Goal: Communication & Community: Ask a question

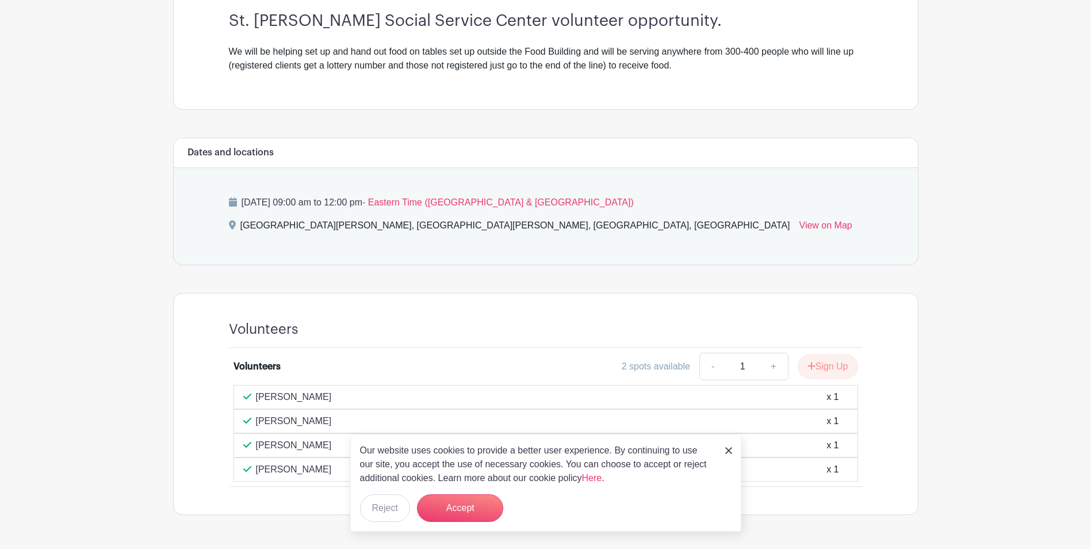
scroll to position [383, 0]
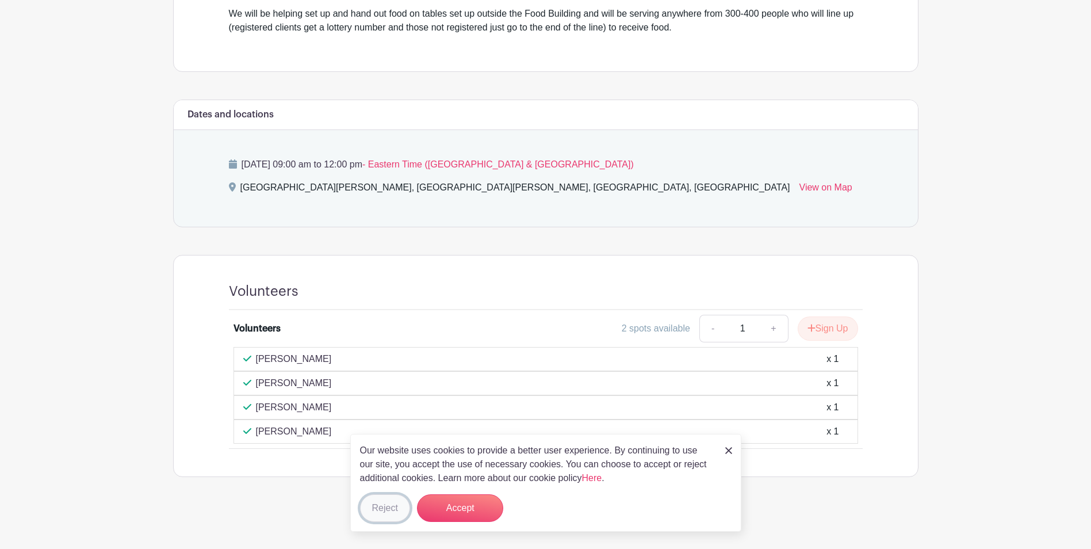
click at [395, 507] on button "Reject" at bounding box center [385, 508] width 50 height 28
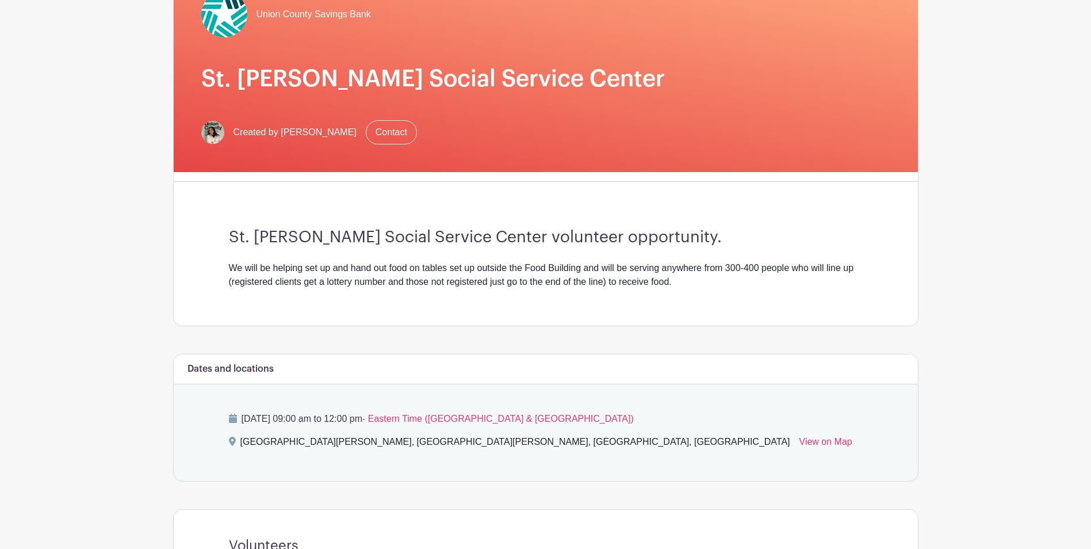
scroll to position [120, 0]
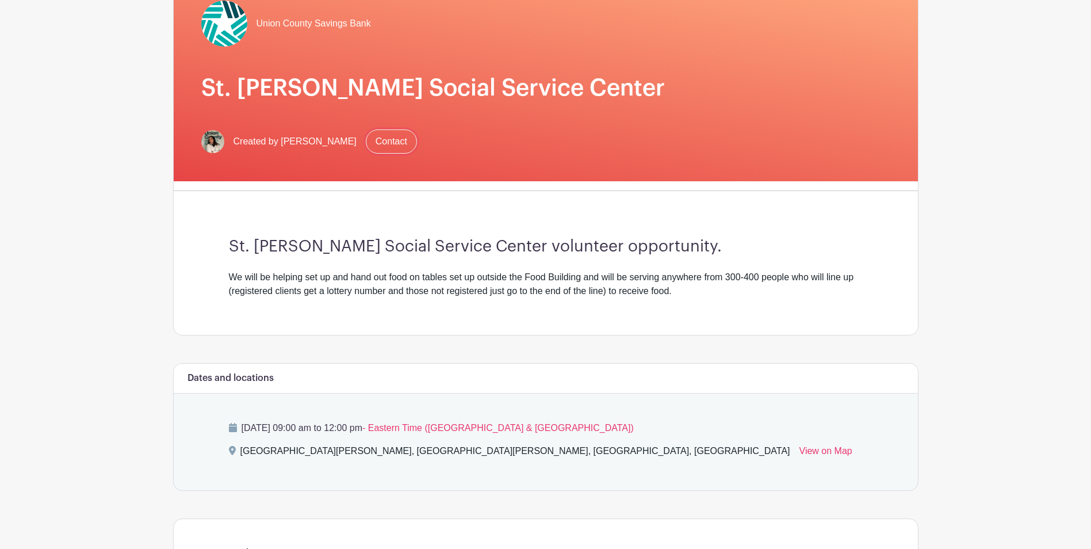
click at [388, 132] on link "Contact" at bounding box center [391, 141] width 51 height 24
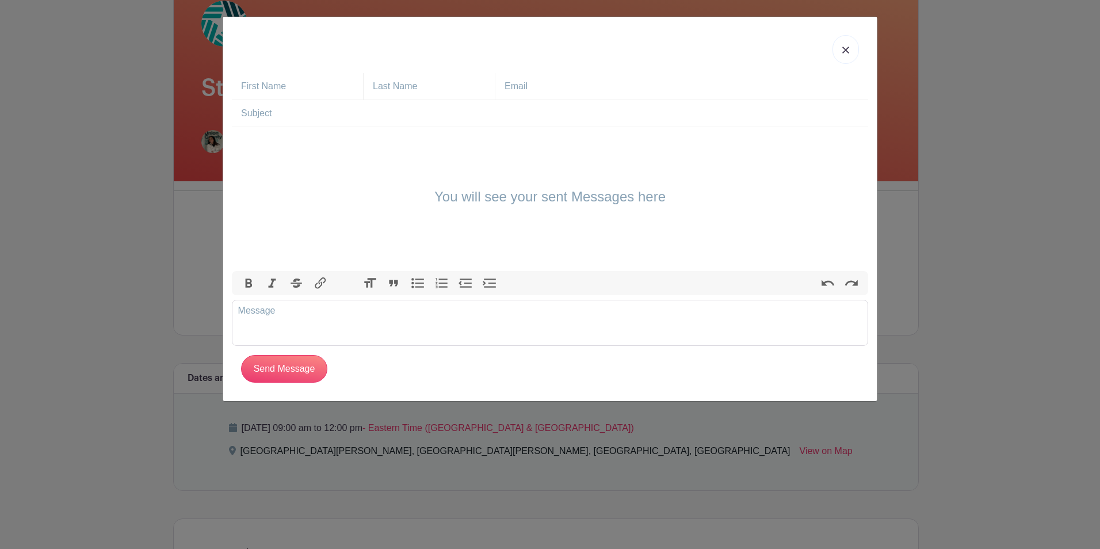
click at [372, 125] on input "text" at bounding box center [554, 113] width 627 height 26
drag, startPoint x: 449, startPoint y: 58, endPoint x: 474, endPoint y: 114, distance: 62.3
click at [474, 114] on div "St. [PERSON_NAME] You will see your sent Messages here Bold Italic Strikethroug…" at bounding box center [550, 209] width 655 height 384
drag, startPoint x: 369, startPoint y: 116, endPoint x: 352, endPoint y: 121, distance: 18.0
click at [367, 117] on input "St. [PERSON_NAME]" at bounding box center [554, 113] width 627 height 26
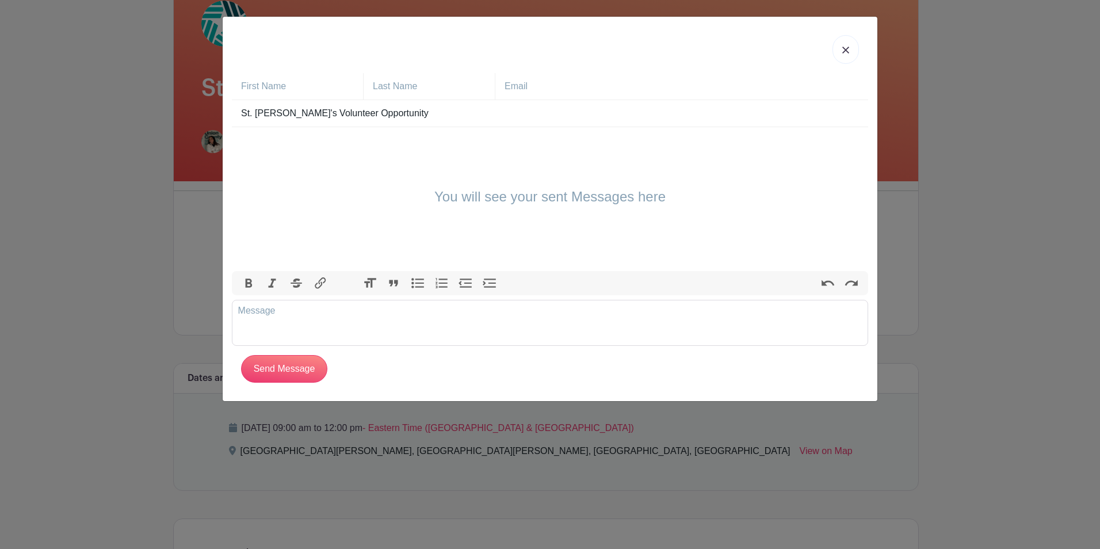
type input "St. [PERSON_NAME]'s Volunteer Opportunity"
click at [300, 320] on trix-editor at bounding box center [550, 323] width 636 height 46
type trix-editor "<div>Hi [PERSON_NAME], I would like to volunteer :)</div>"
click at [309, 364] on input "Send Message" at bounding box center [284, 369] width 86 height 28
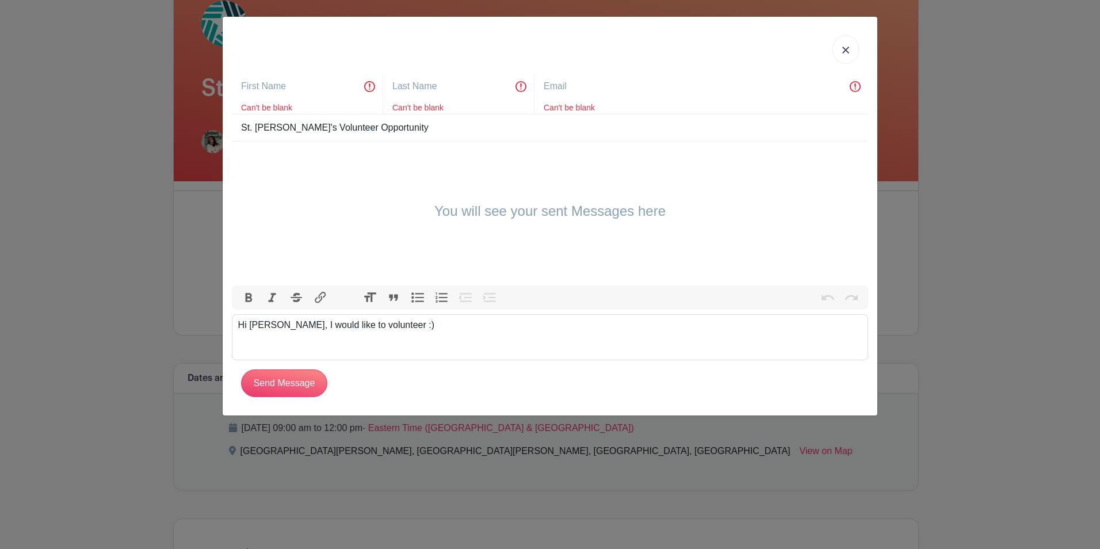
click at [307, 106] on div "Can't be blank" at bounding box center [311, 108] width 141 height 12
click at [285, 87] on input "text" at bounding box center [311, 86] width 141 height 26
type input "[PERSON_NAME]"
type input "Geslicki"
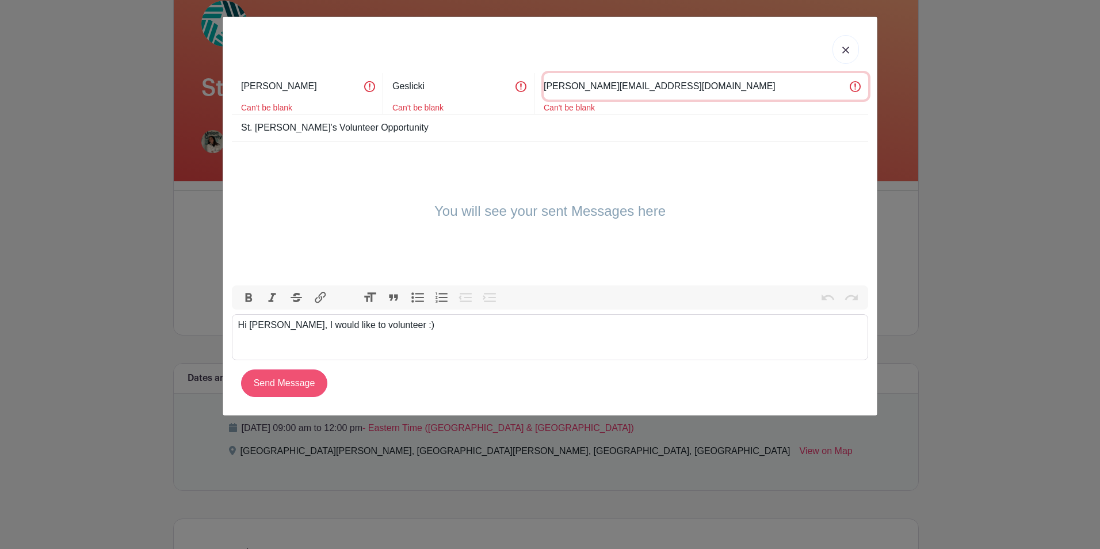
type input "[PERSON_NAME][EMAIL_ADDRESS][DOMAIN_NAME]"
click at [279, 384] on input "Send Message" at bounding box center [284, 383] width 86 height 28
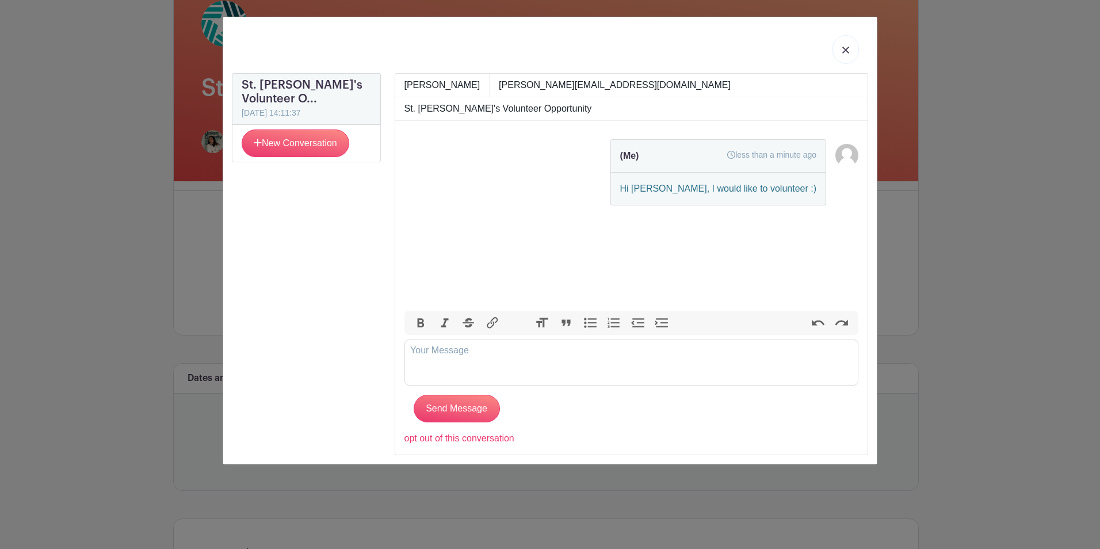
click at [845, 51] on img at bounding box center [845, 50] width 7 height 7
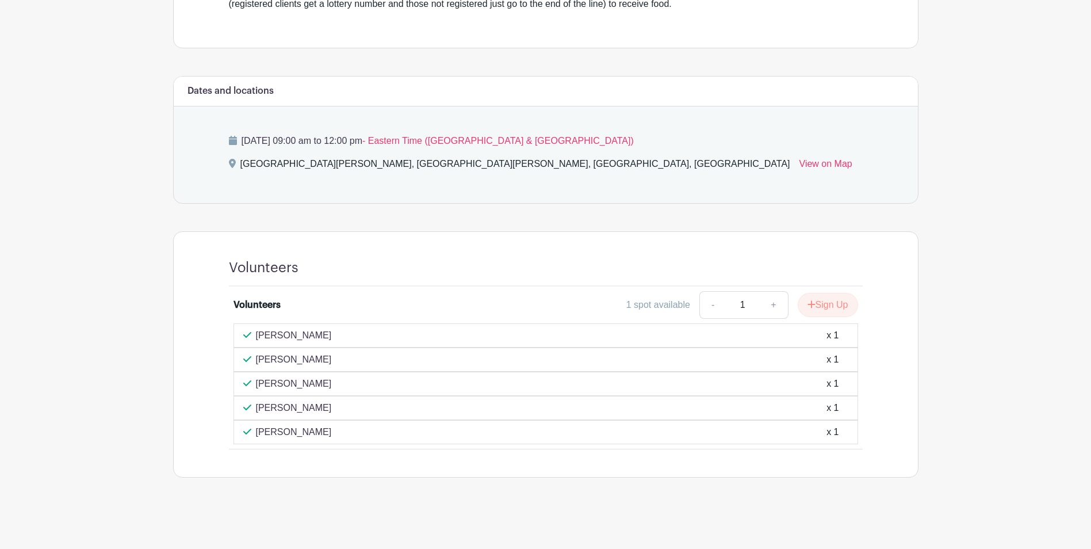
scroll to position [407, 0]
